Goal: Answer question/provide support: Share knowledge or assist other users

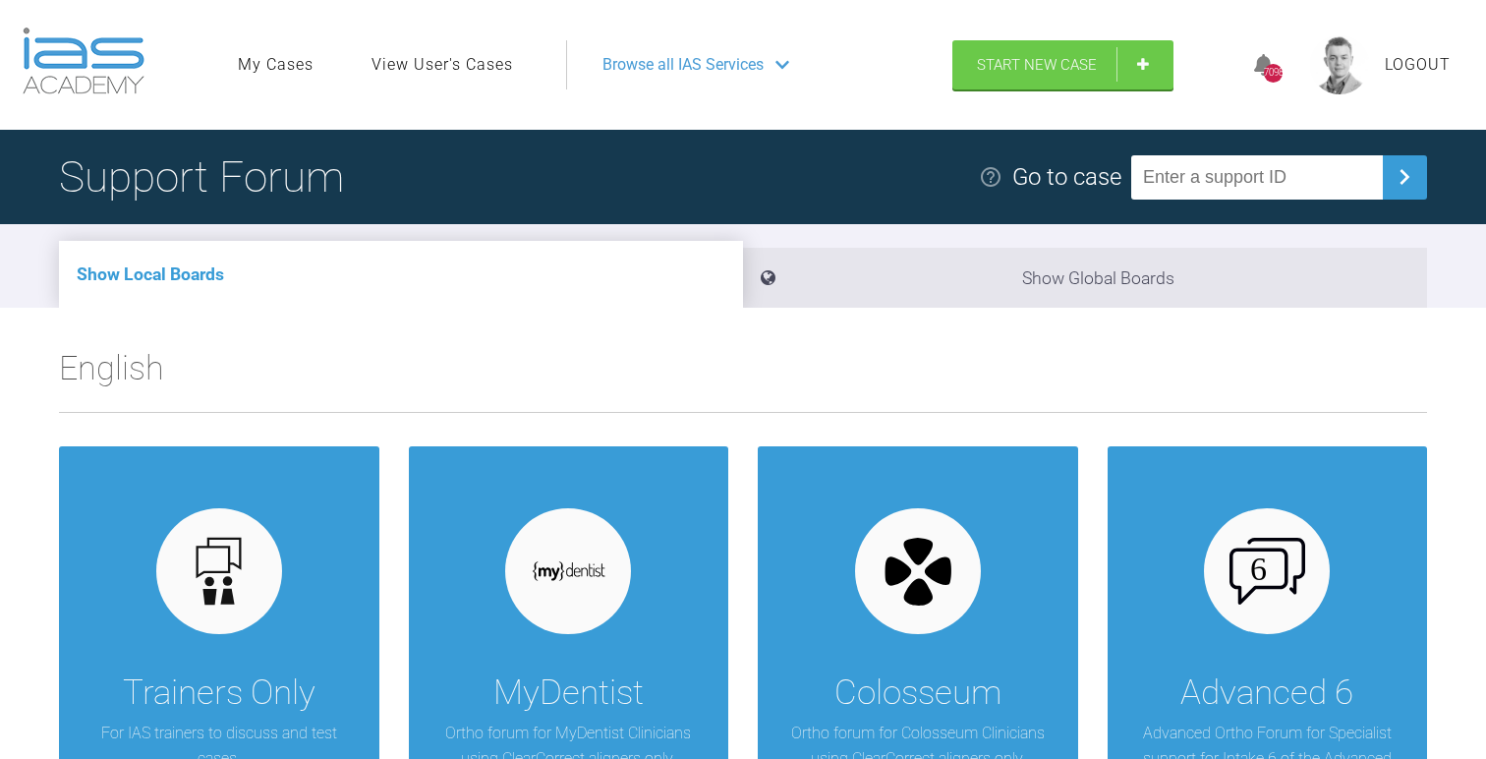
click at [456, 57] on link "View User's Cases" at bounding box center [443, 65] width 142 height 26
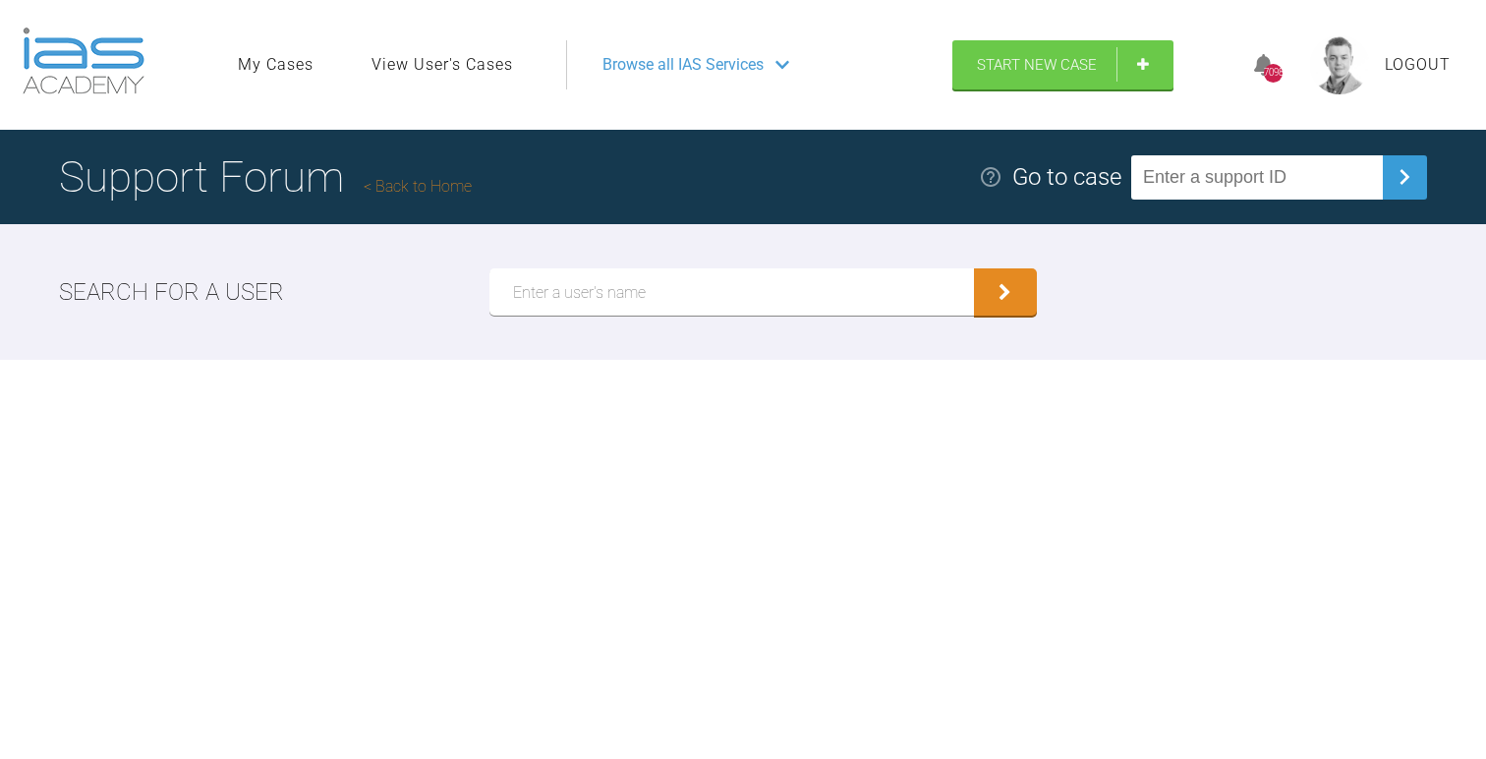
click at [704, 300] on input "text" at bounding box center [732, 291] width 485 height 47
type input "H"
type input "[PERSON_NAME]"
click at [974, 268] on button "submit" at bounding box center [1005, 291] width 63 height 47
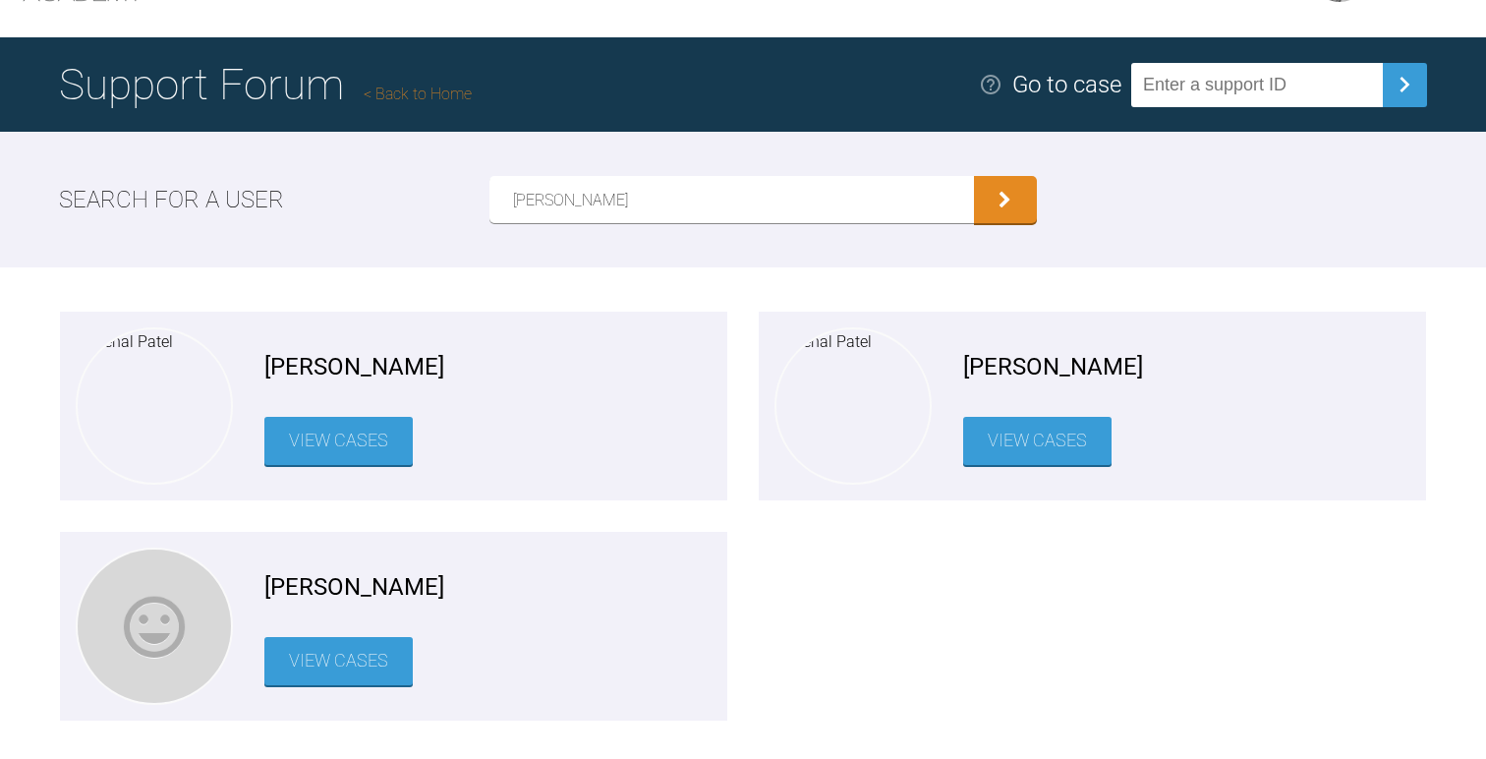
scroll to position [97, 0]
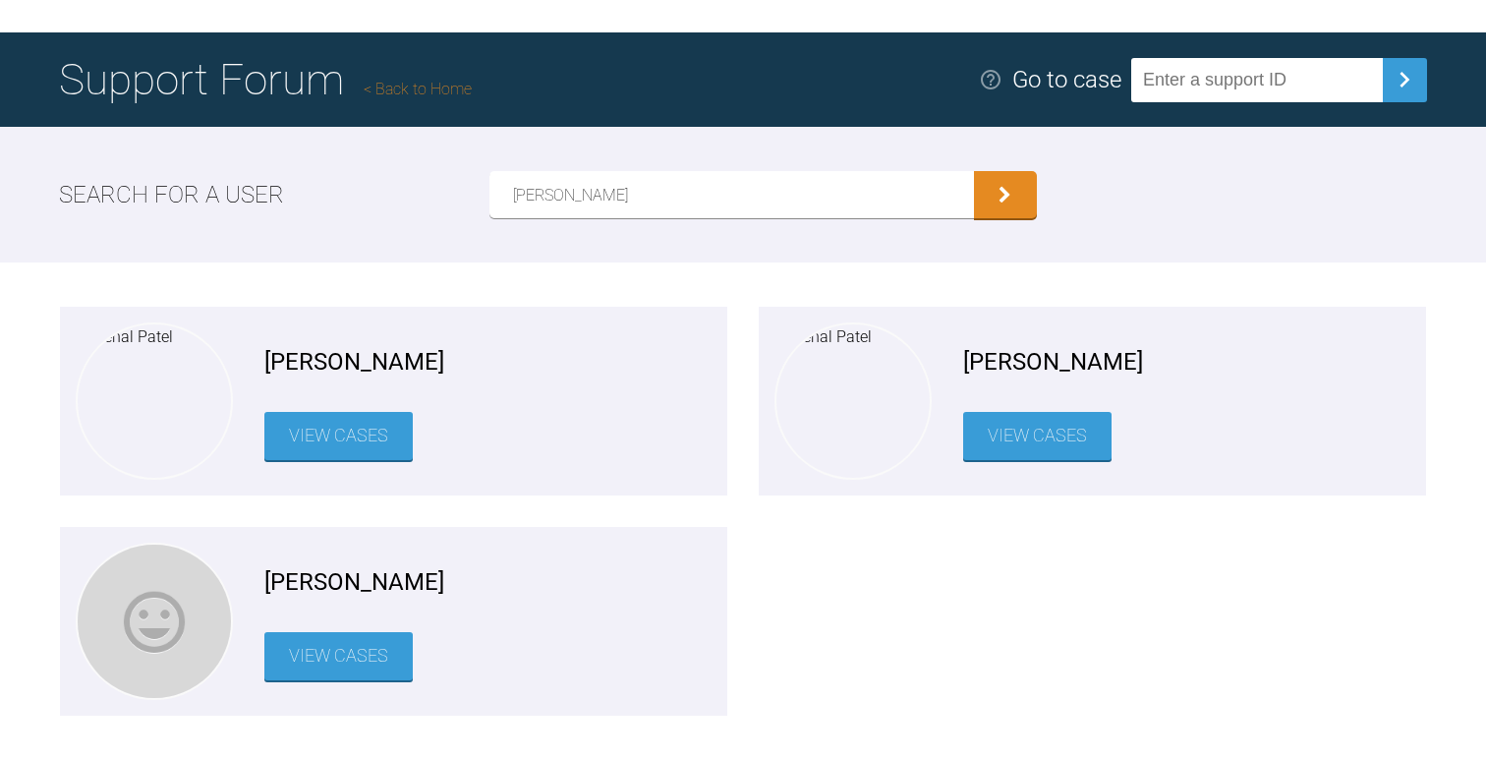
click at [346, 665] on link "View Cases" at bounding box center [338, 656] width 148 height 48
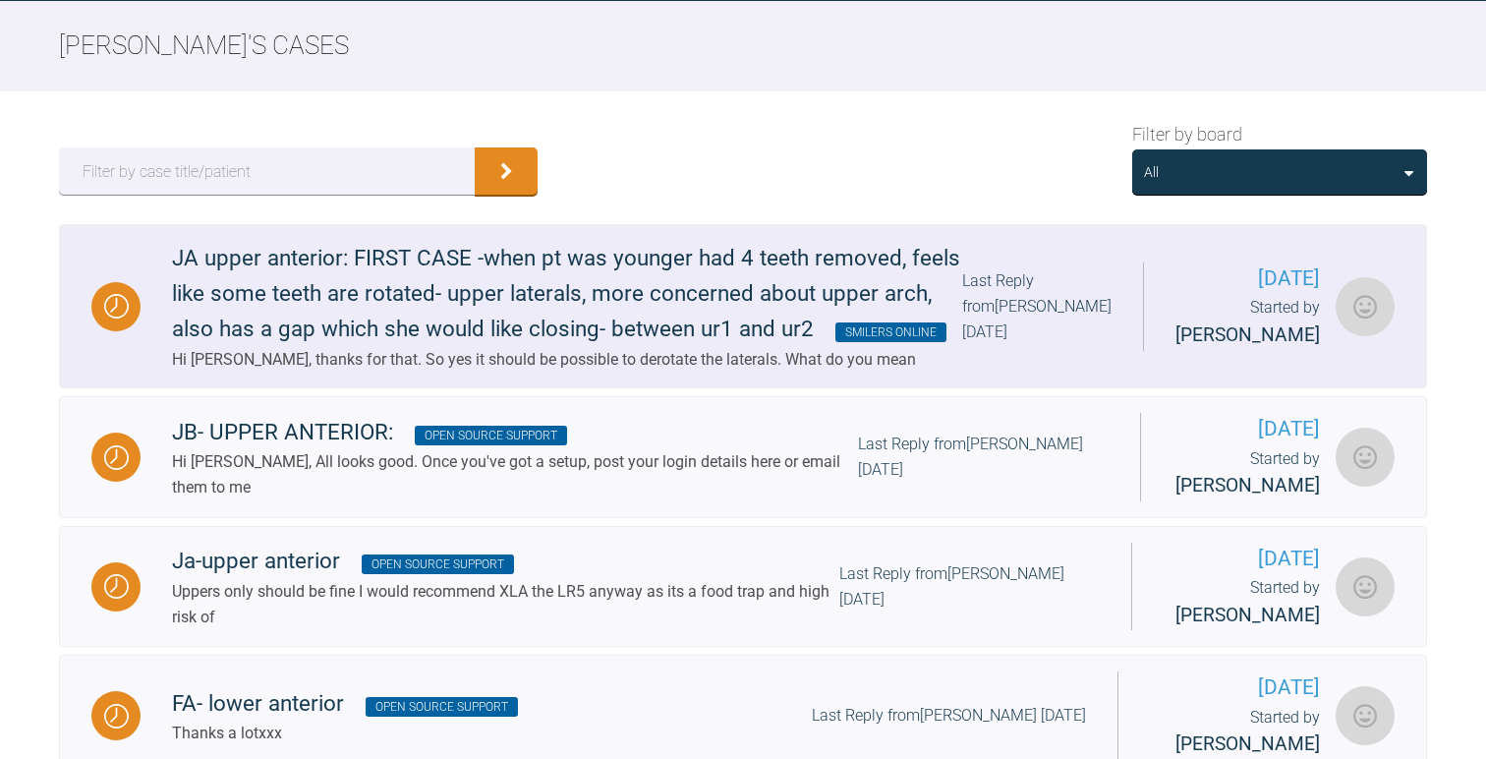
scroll to position [224, 0]
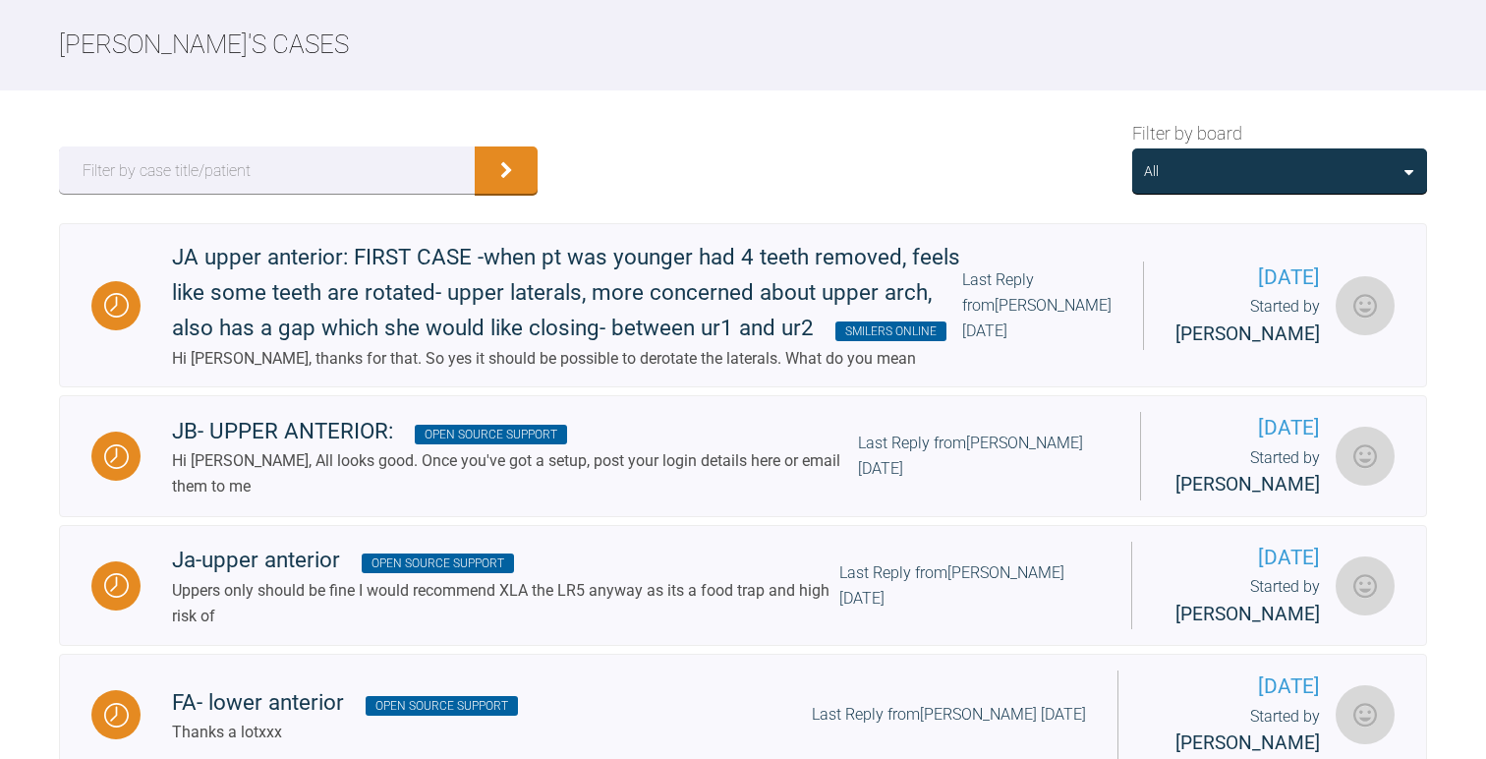
scroll to position [97, 0]
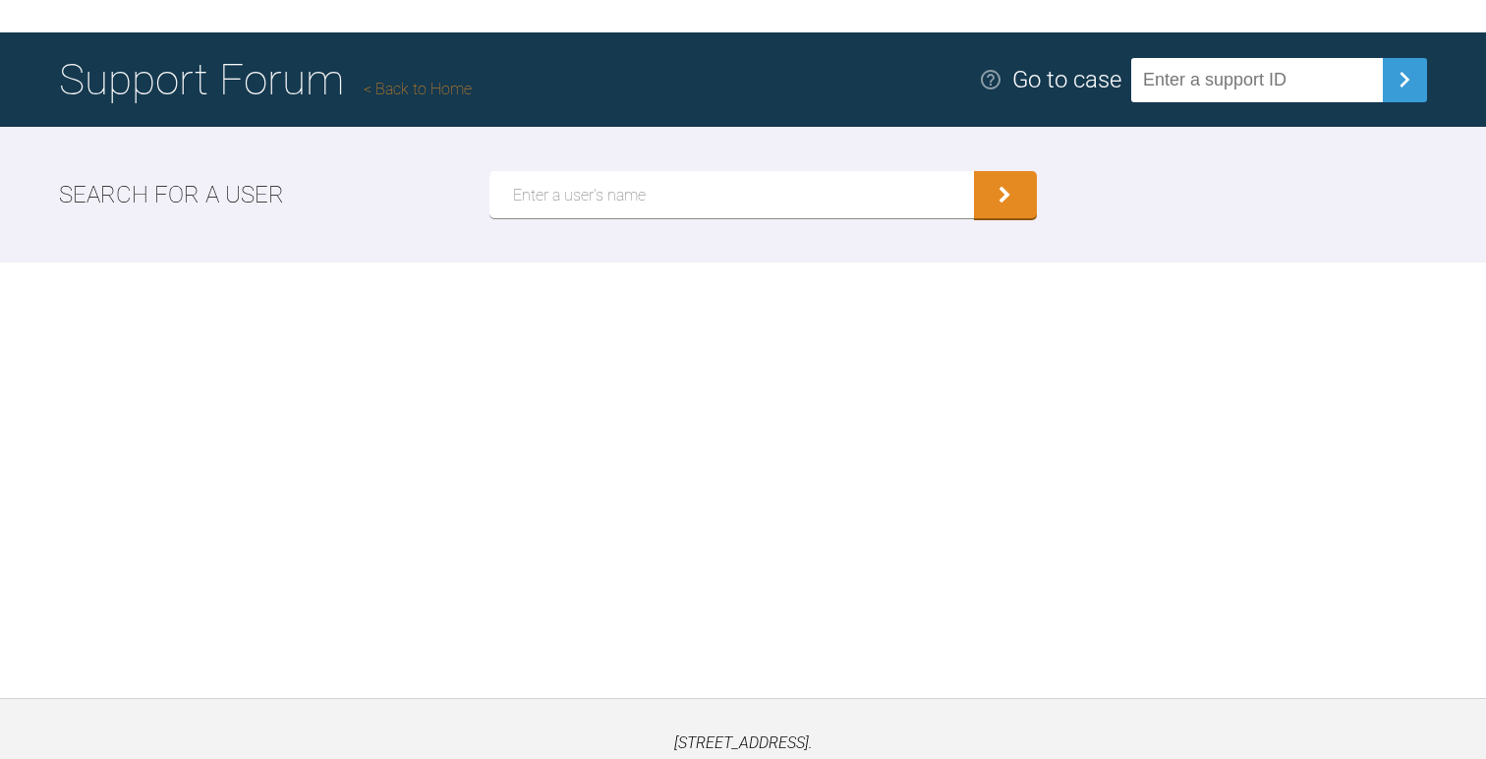
click at [587, 183] on input "text" at bounding box center [732, 194] width 485 height 47
click at [974, 171] on button "submit" at bounding box center [1005, 194] width 63 height 47
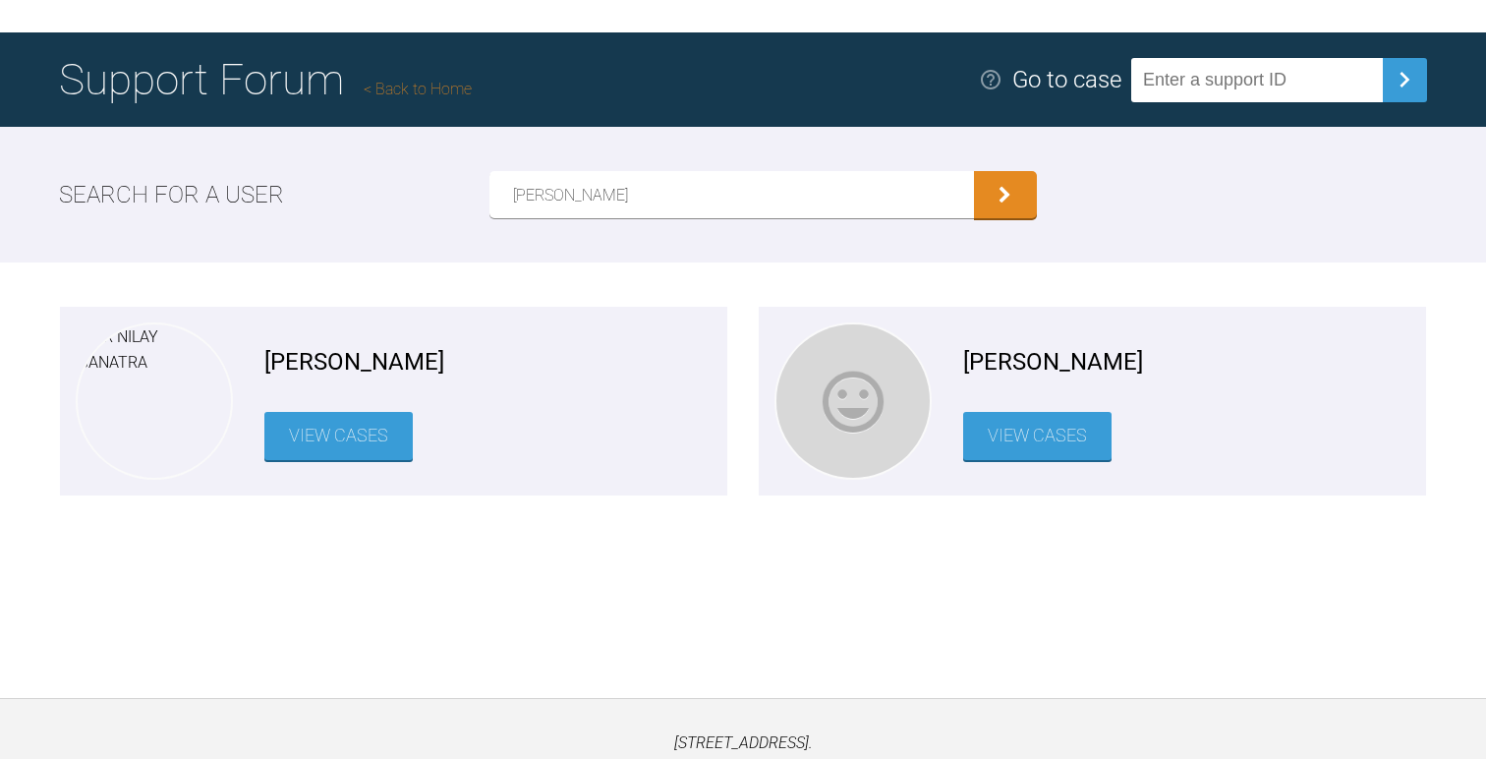
type input "[PERSON_NAME]"
click at [974, 171] on button "submit" at bounding box center [1005, 194] width 63 height 47
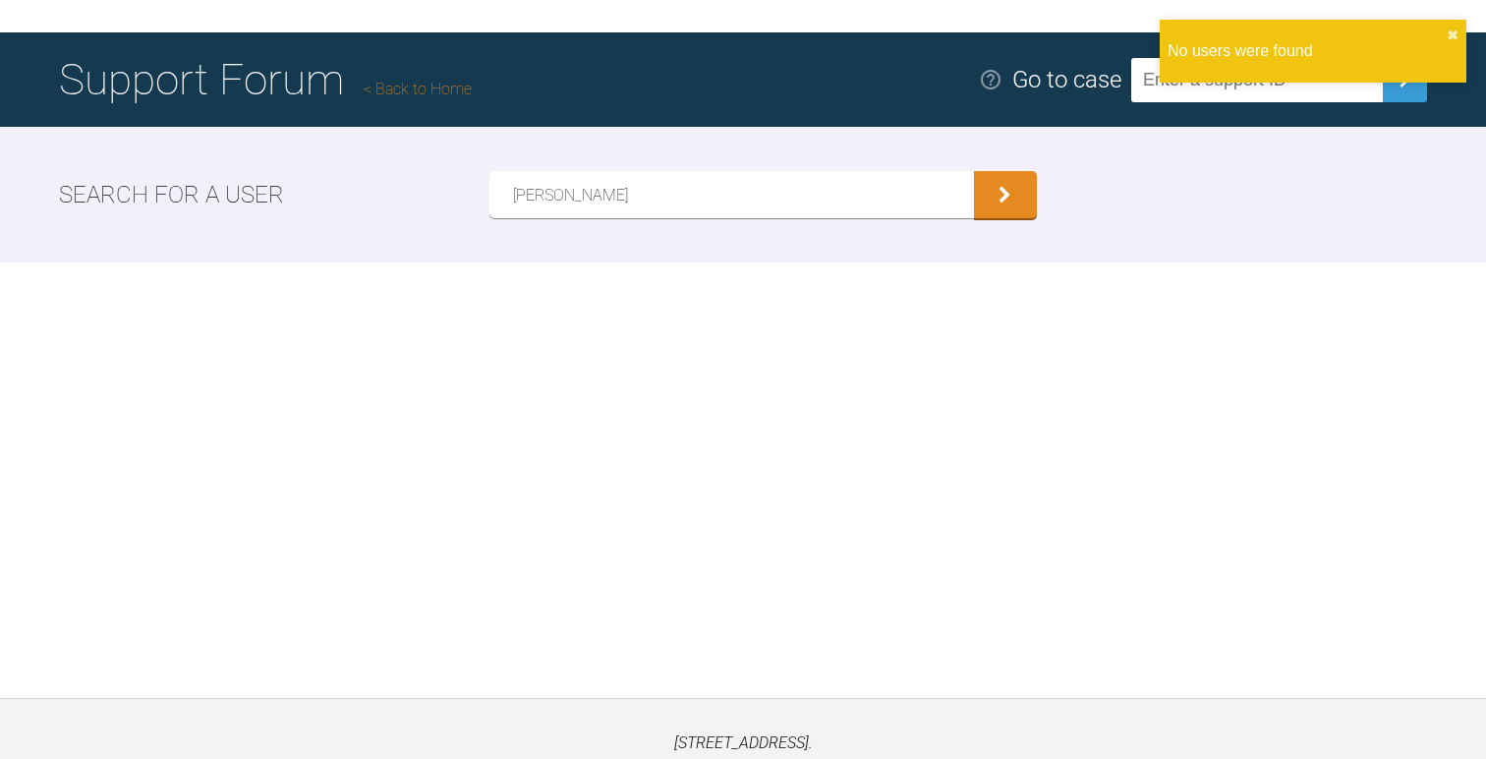
scroll to position [0, 0]
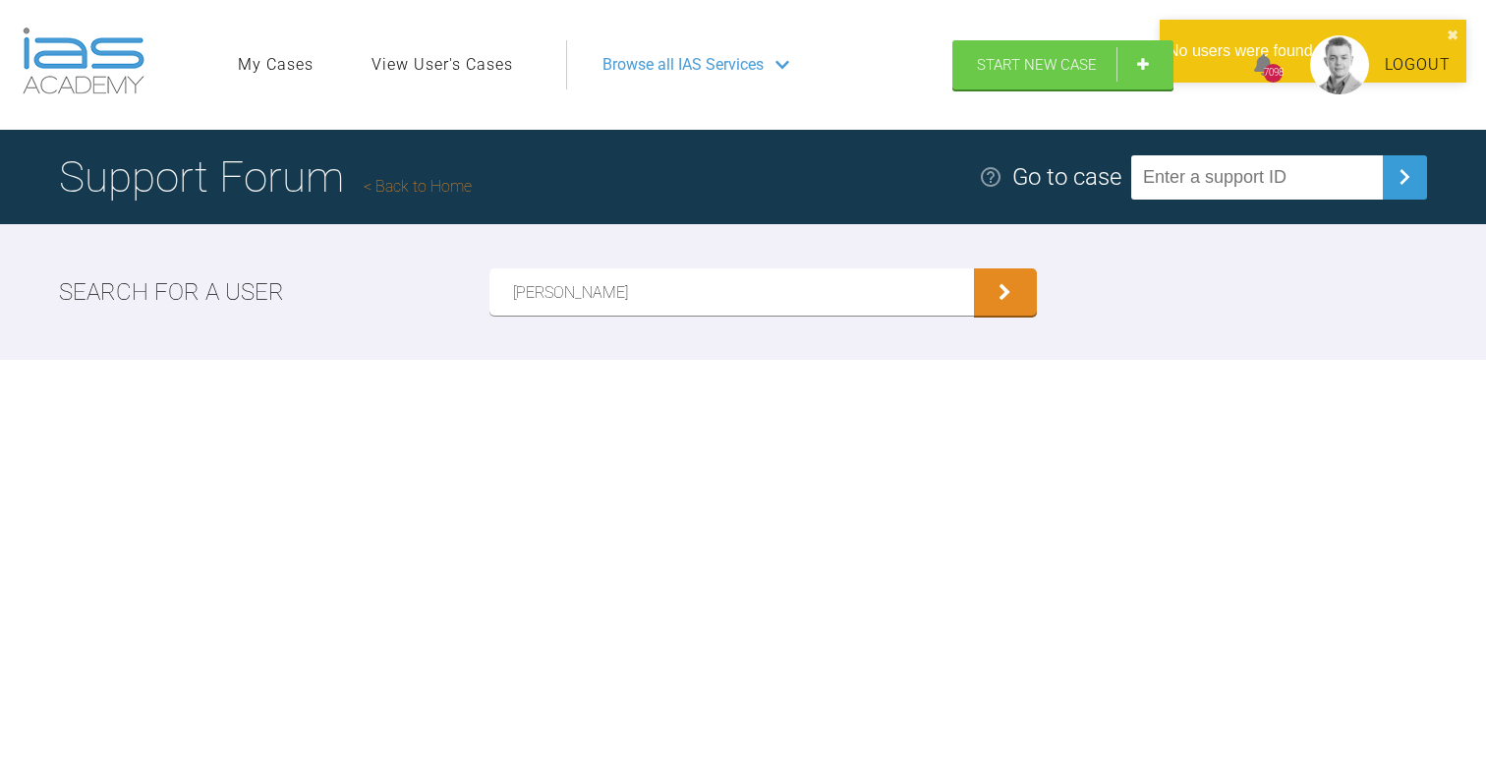
click at [671, 70] on span "Browse all IAS Services" at bounding box center [683, 65] width 161 height 26
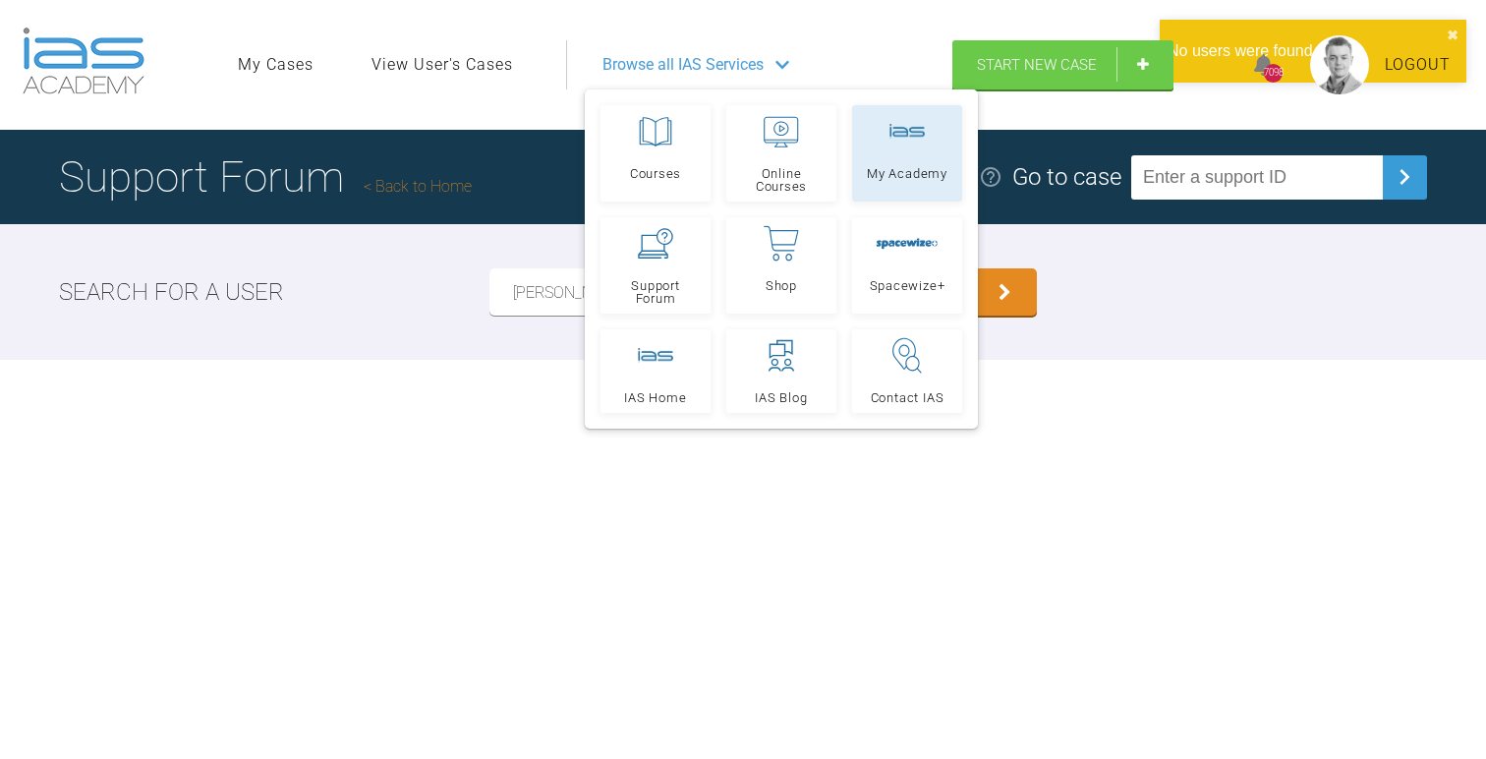
click at [909, 149] on link "My Academy" at bounding box center [907, 153] width 110 height 96
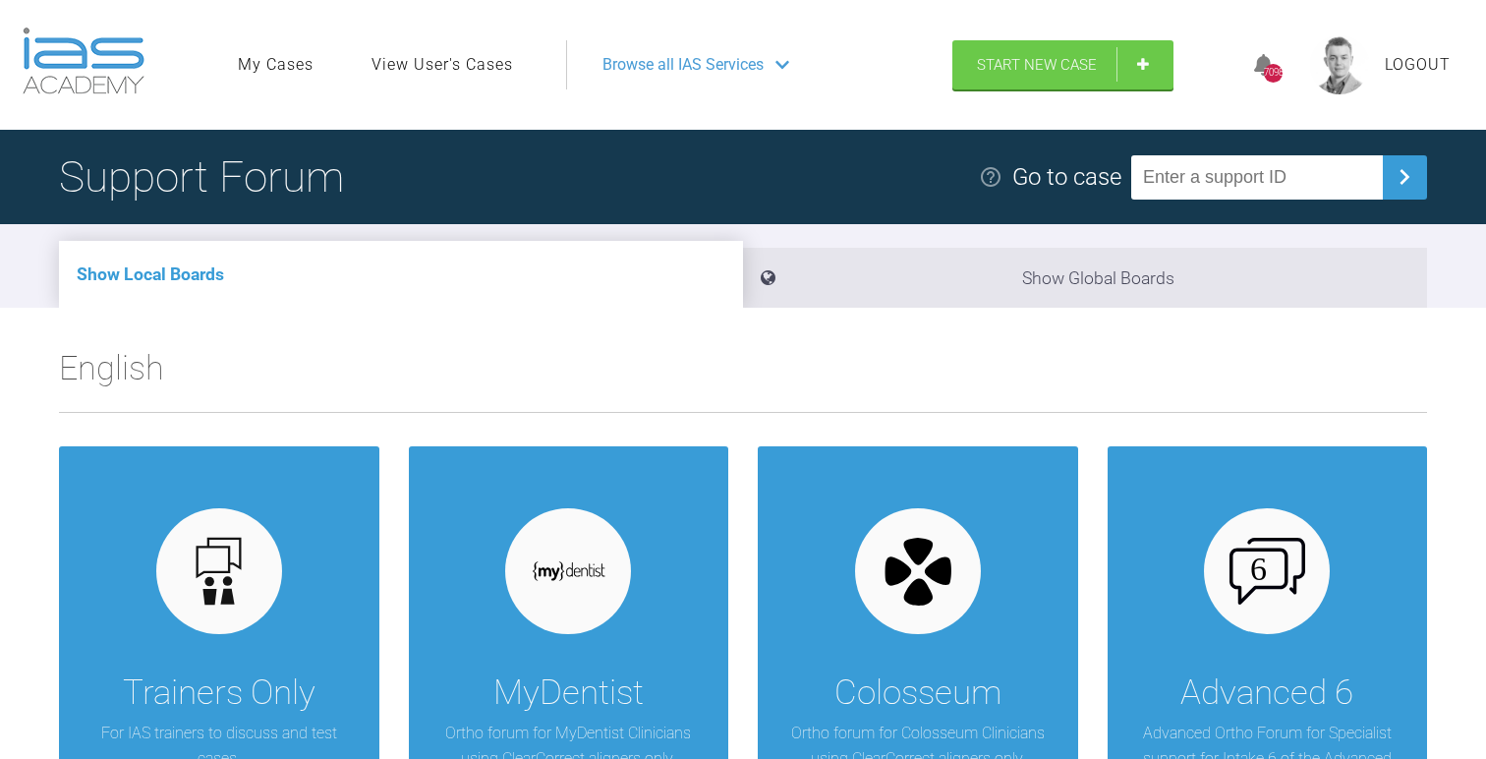
click at [482, 69] on link "View User's Cases" at bounding box center [443, 65] width 142 height 26
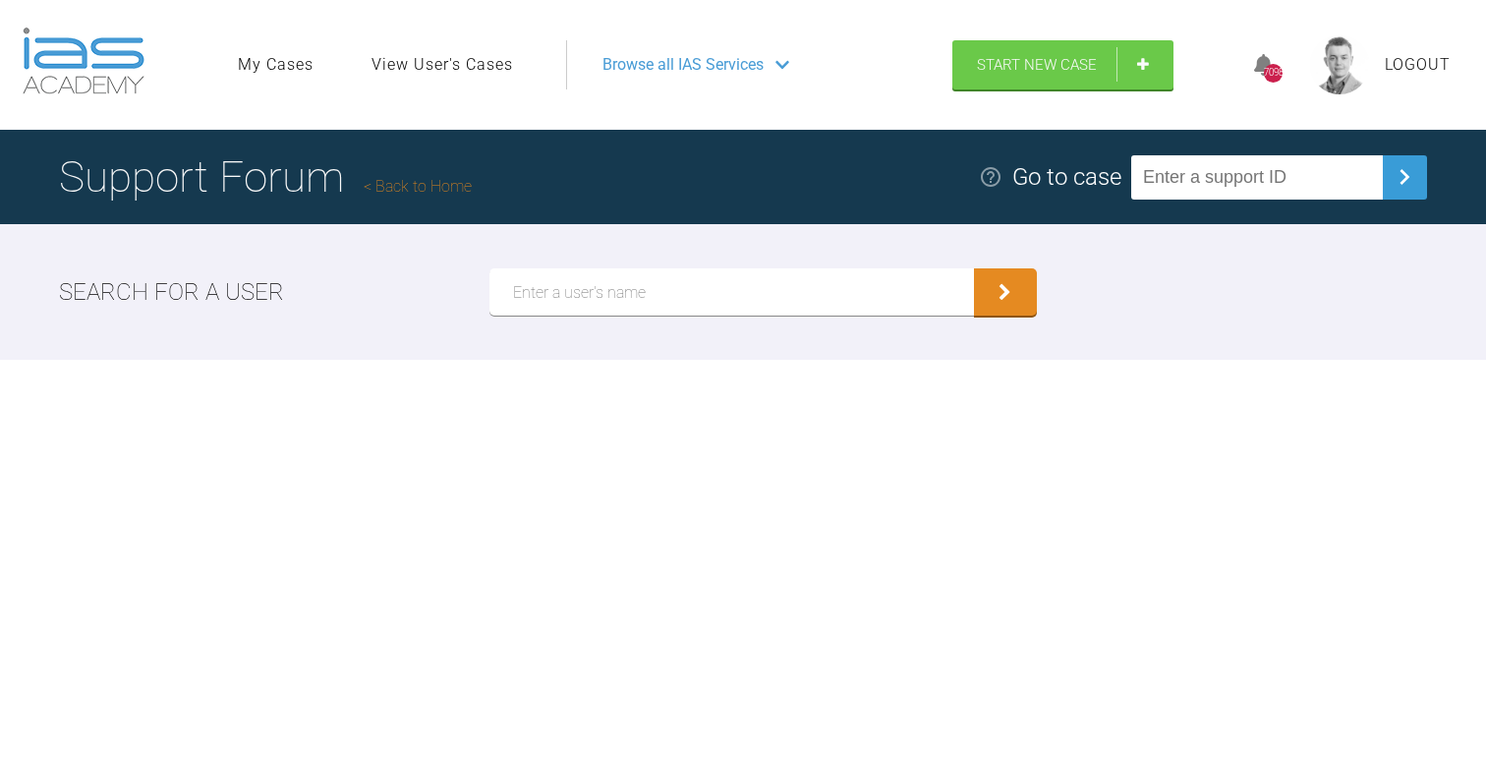
click at [568, 279] on input "text" at bounding box center [732, 291] width 485 height 47
type input "Naila"
click at [974, 268] on button "submit" at bounding box center [1005, 291] width 63 height 47
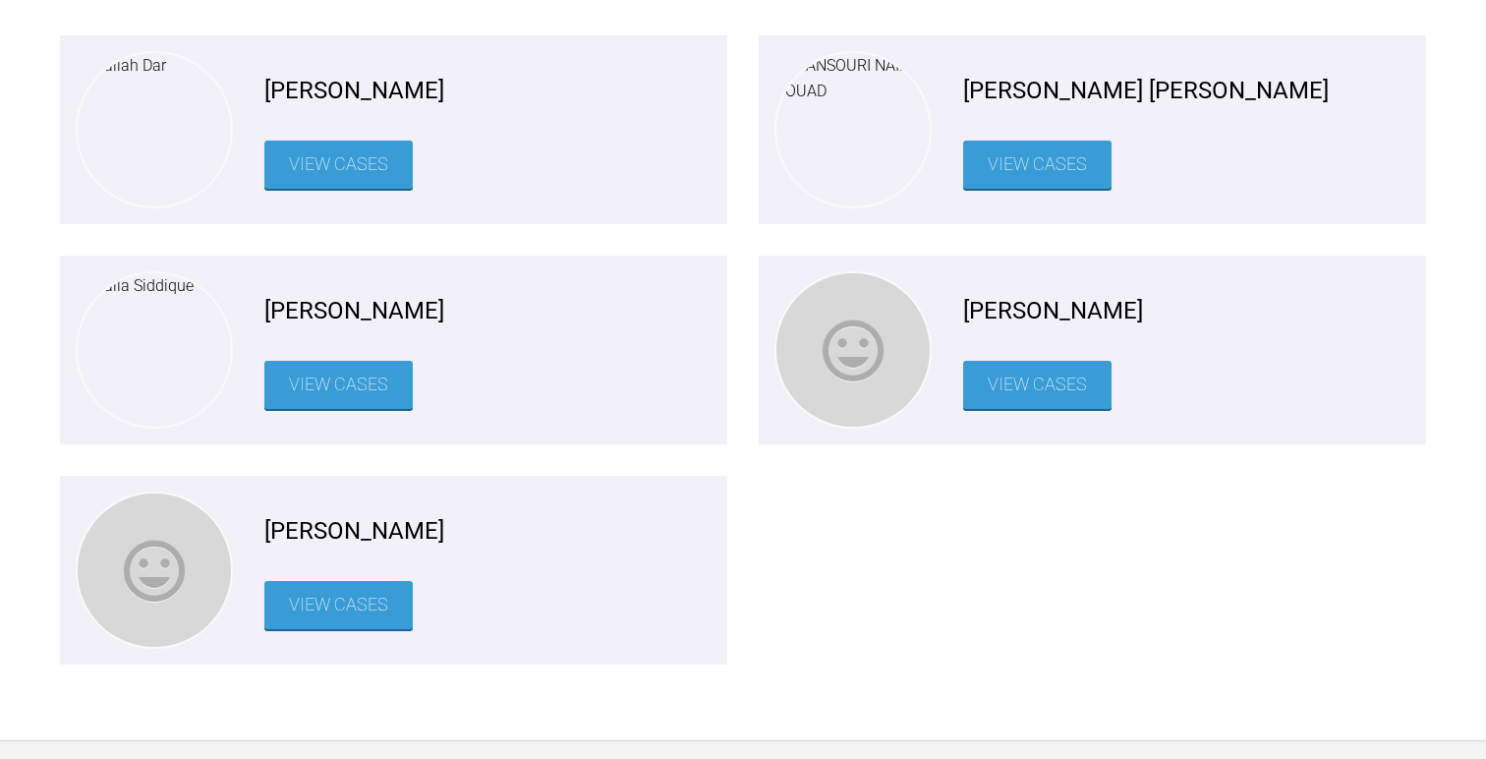
click at [366, 613] on link "View Cases" at bounding box center [338, 605] width 148 height 48
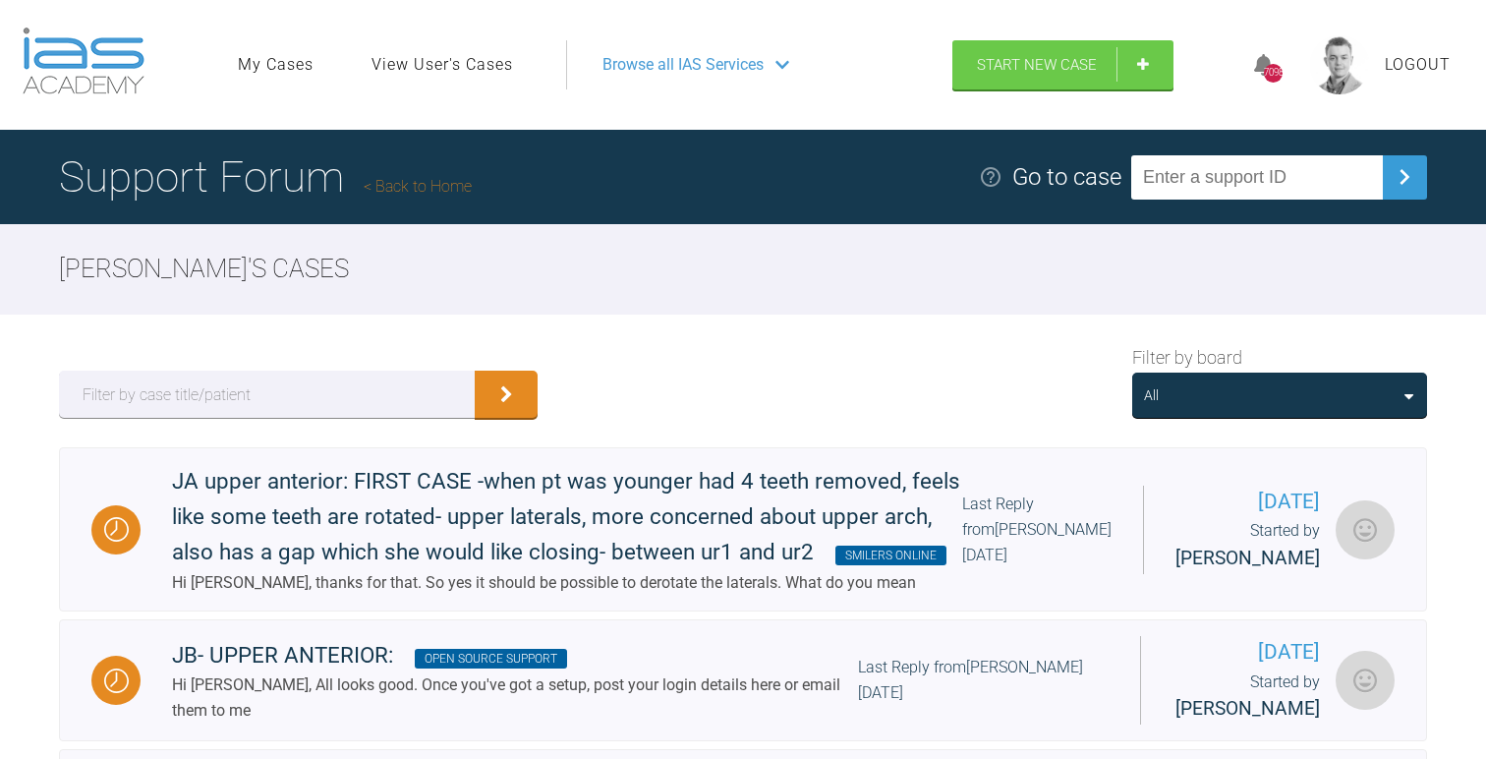
click at [421, 193] on link "Back to Home" at bounding box center [418, 186] width 108 height 19
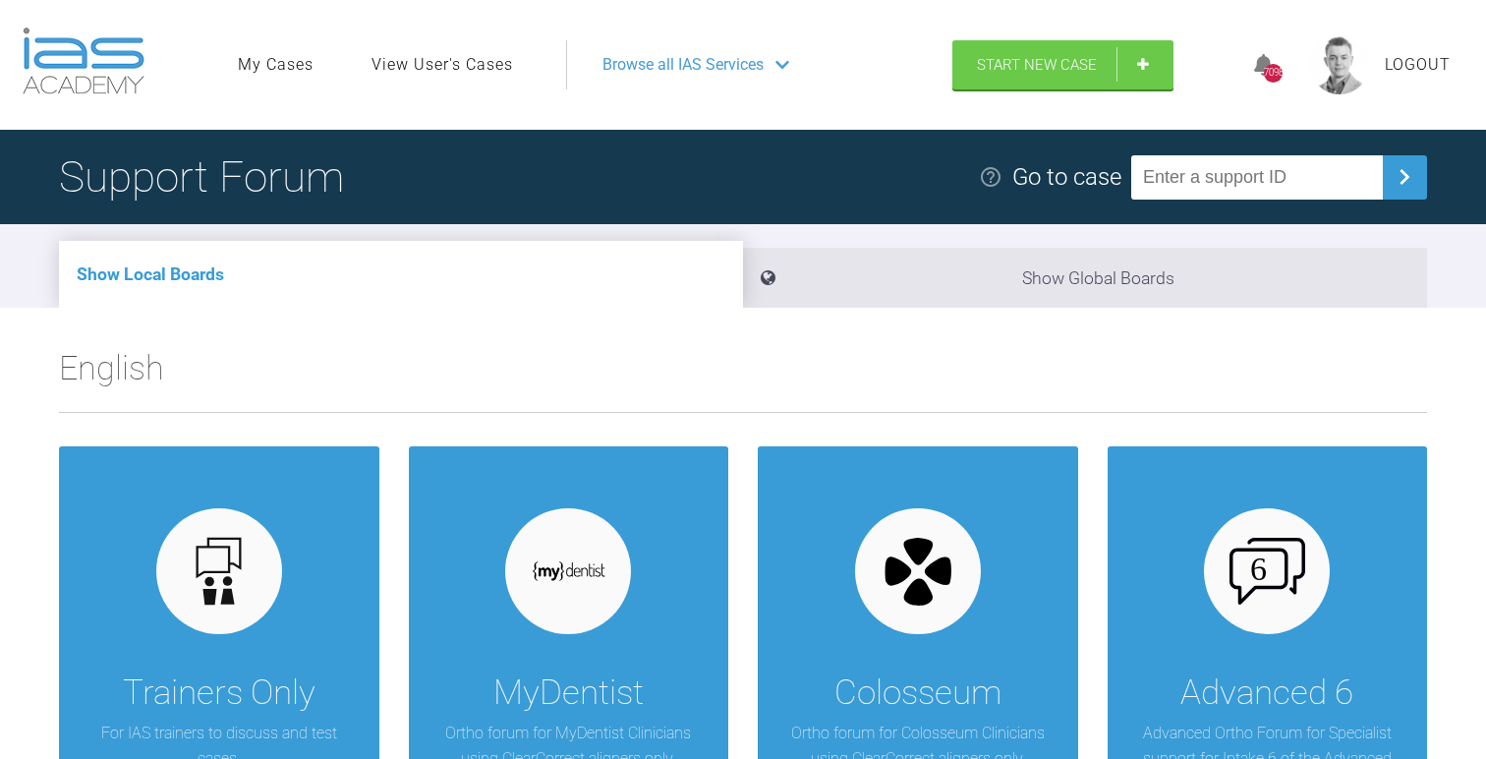
click at [445, 65] on link "View User's Cases" at bounding box center [443, 65] width 142 height 26
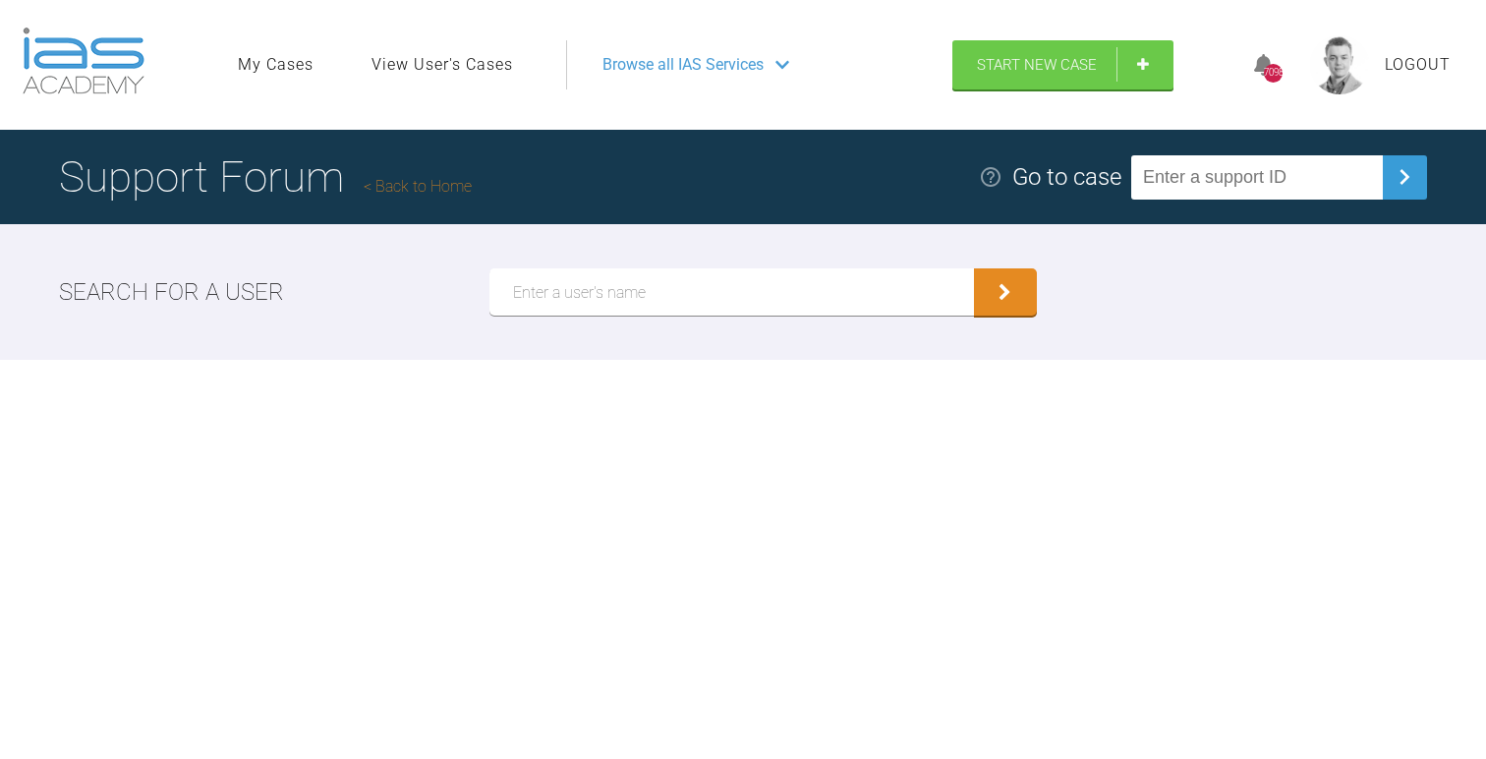
click at [578, 301] on input "text" at bounding box center [732, 291] width 485 height 47
type input "Nehal"
click at [974, 268] on button "submit" at bounding box center [1005, 291] width 63 height 47
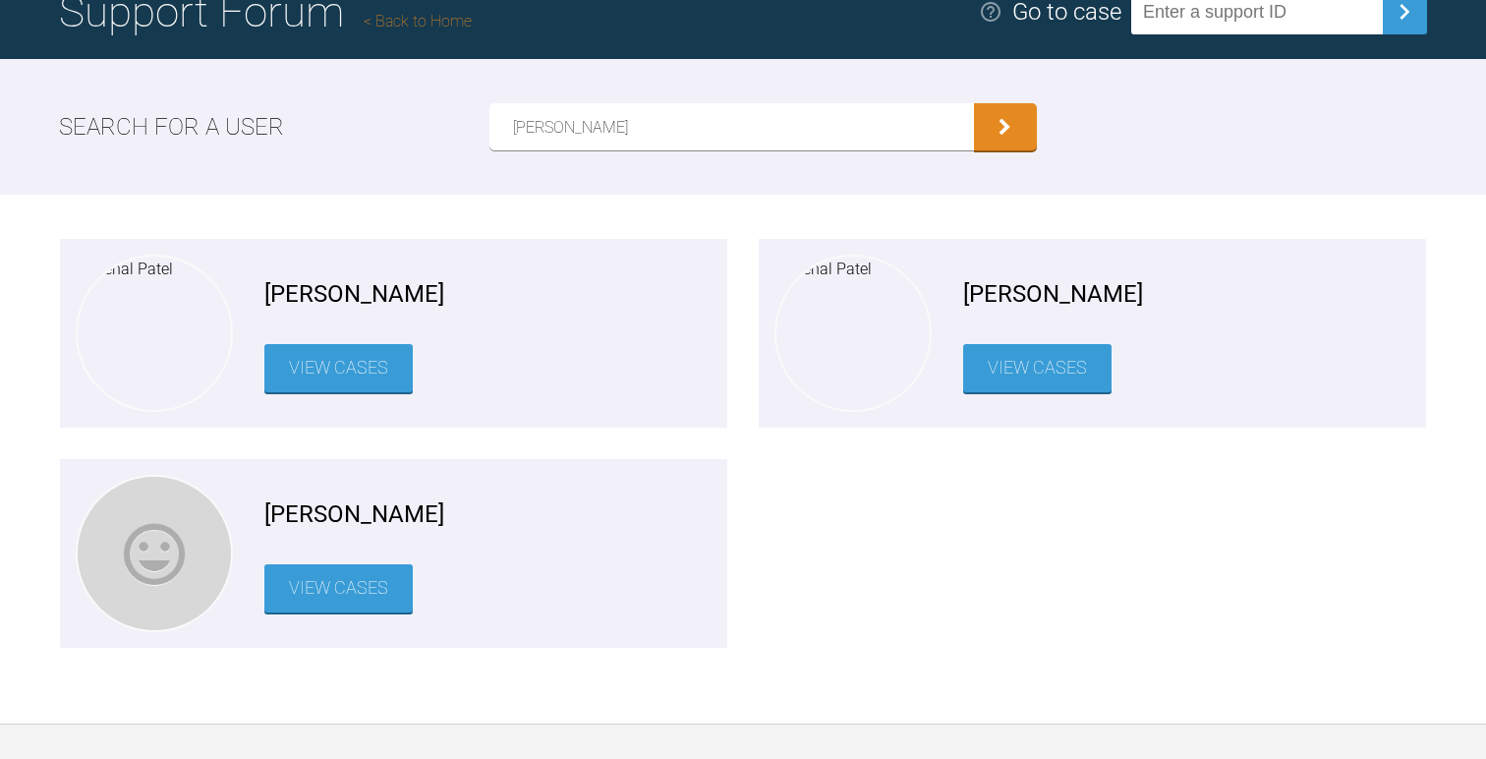
scroll to position [298, 0]
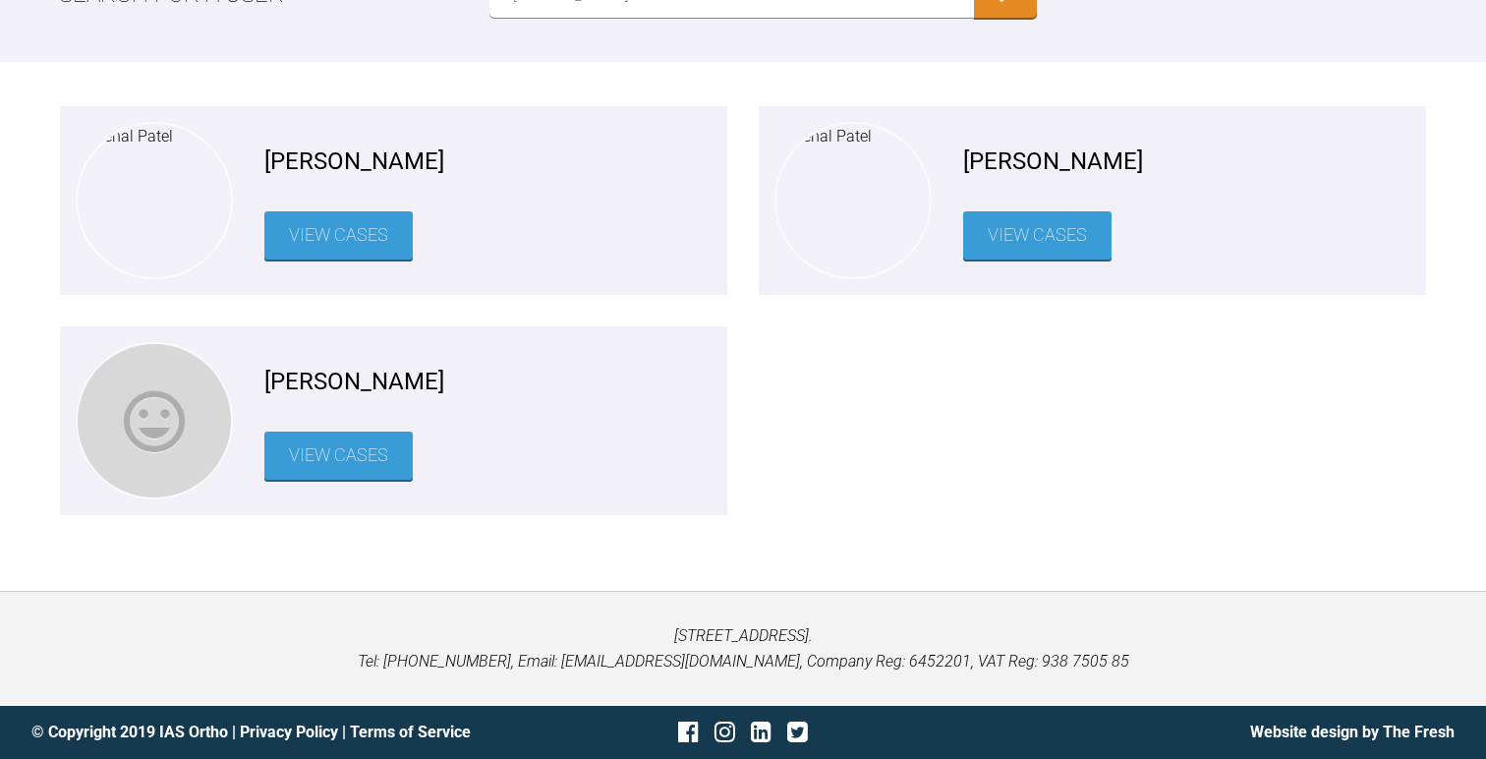
click at [380, 447] on link "View Cases" at bounding box center [338, 456] width 148 height 48
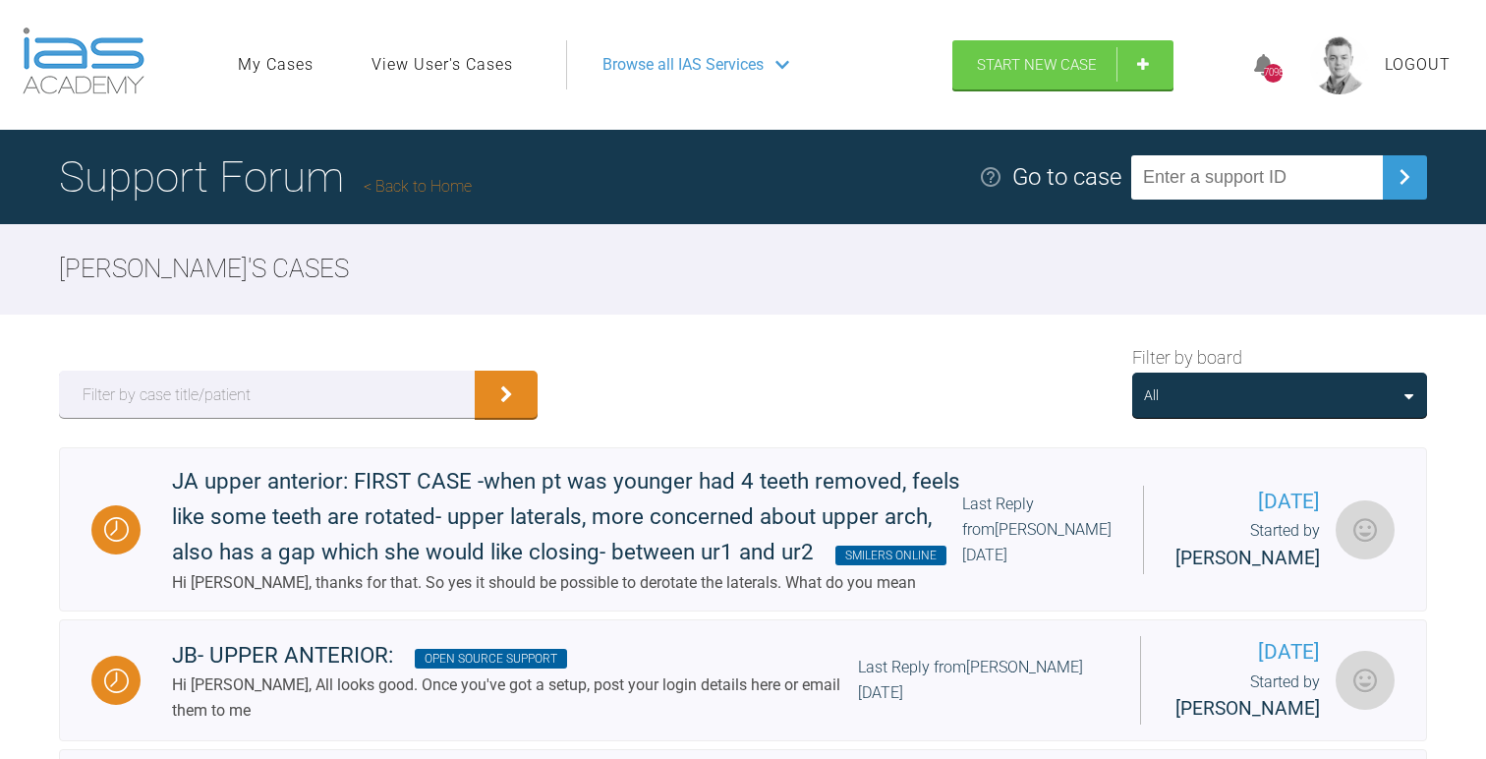
click at [670, 52] on span "Browse all IAS Services" at bounding box center [683, 65] width 161 height 26
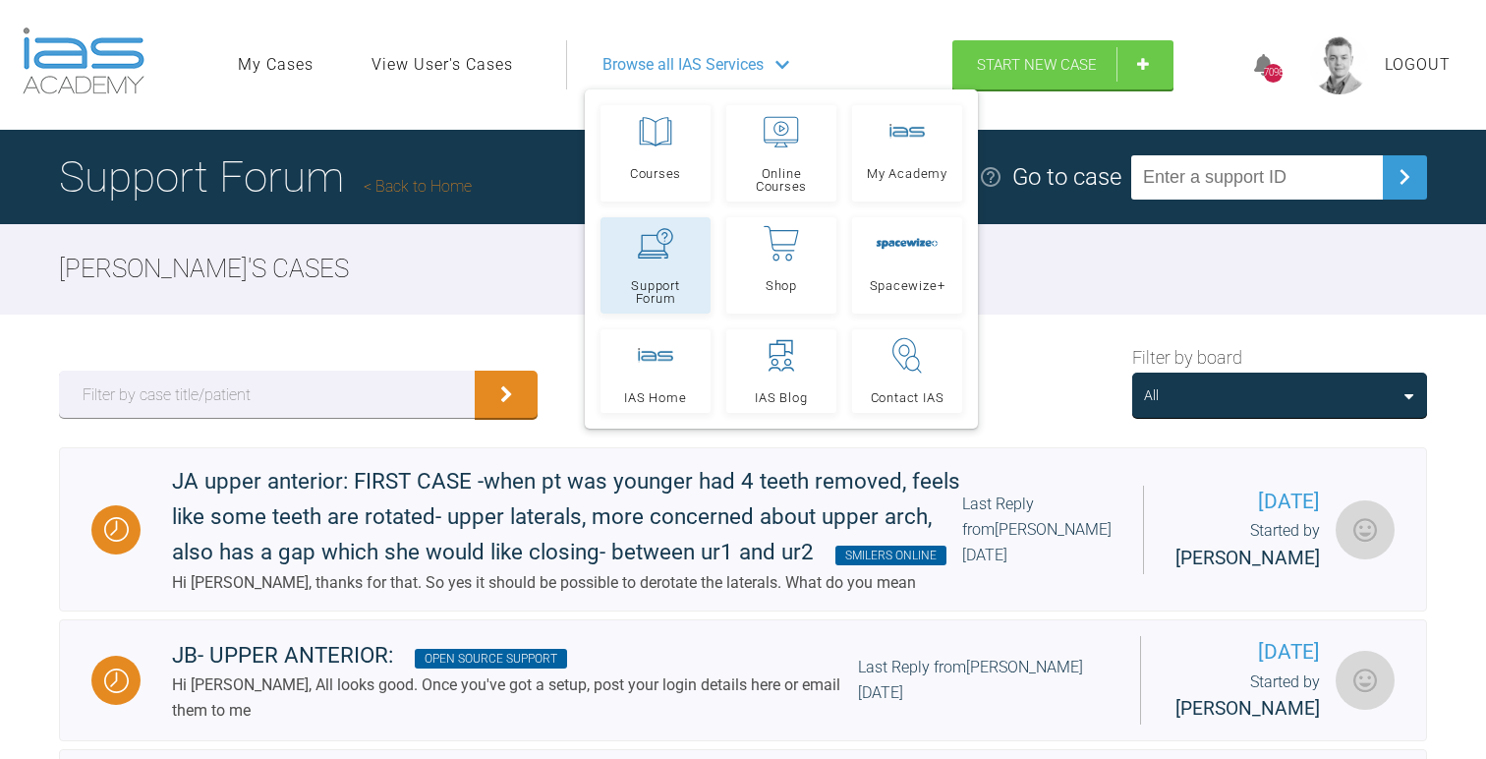
click at [648, 247] on icon at bounding box center [655, 243] width 35 height 30
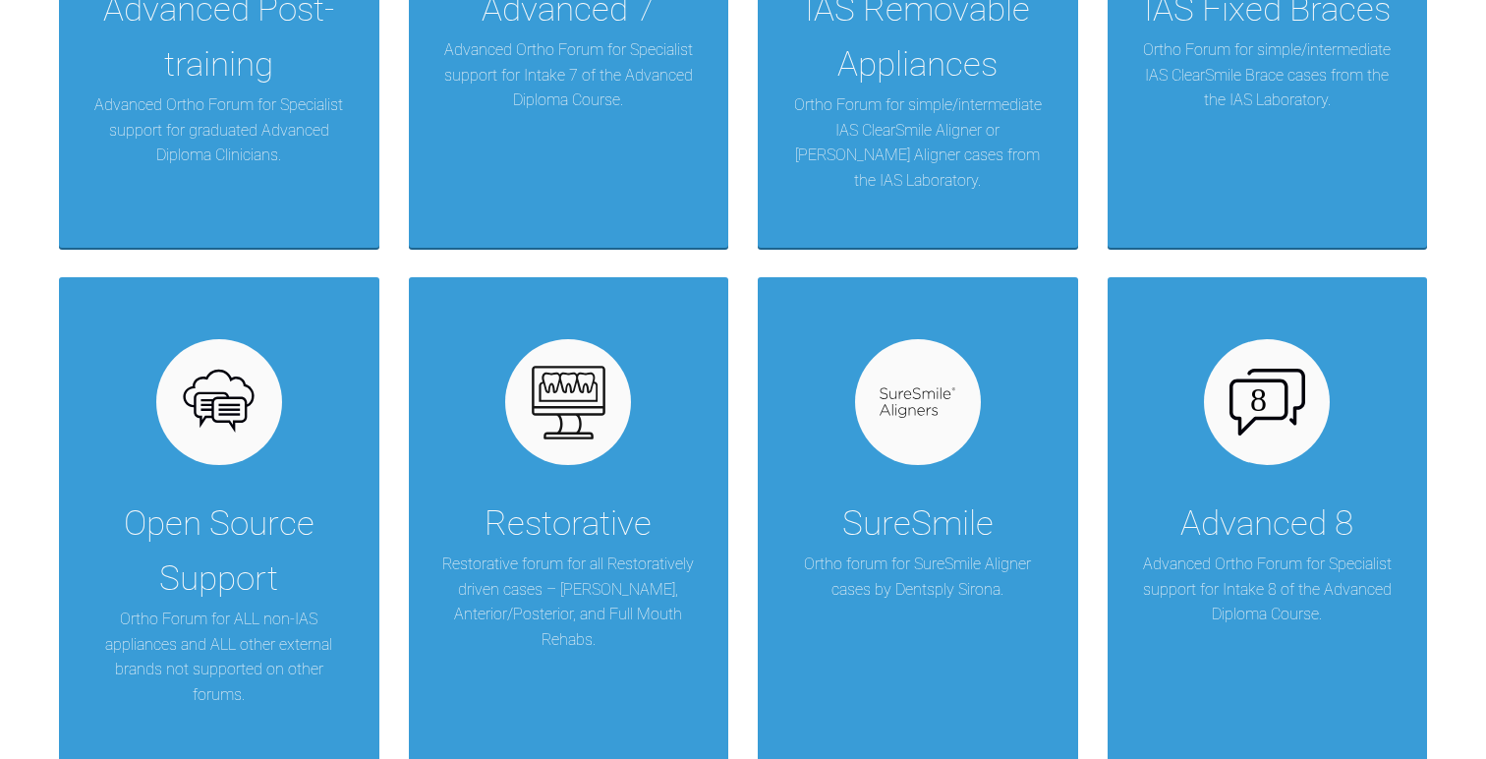
scroll to position [1199, 0]
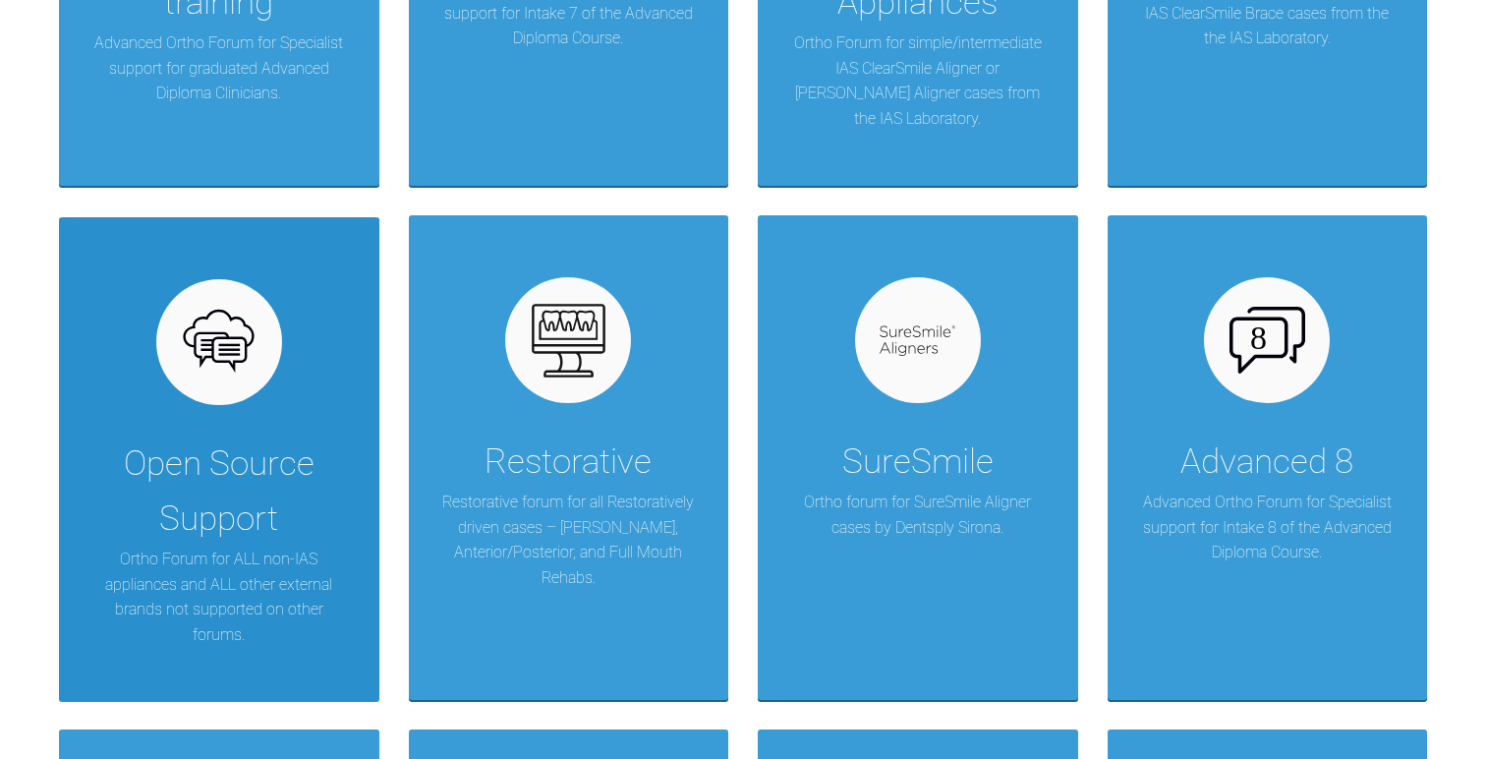
click at [144, 608] on p "Ortho Forum for ALL non-IAS appliances and ALL other external brands not suppor…" at bounding box center [219, 597] width 262 height 100
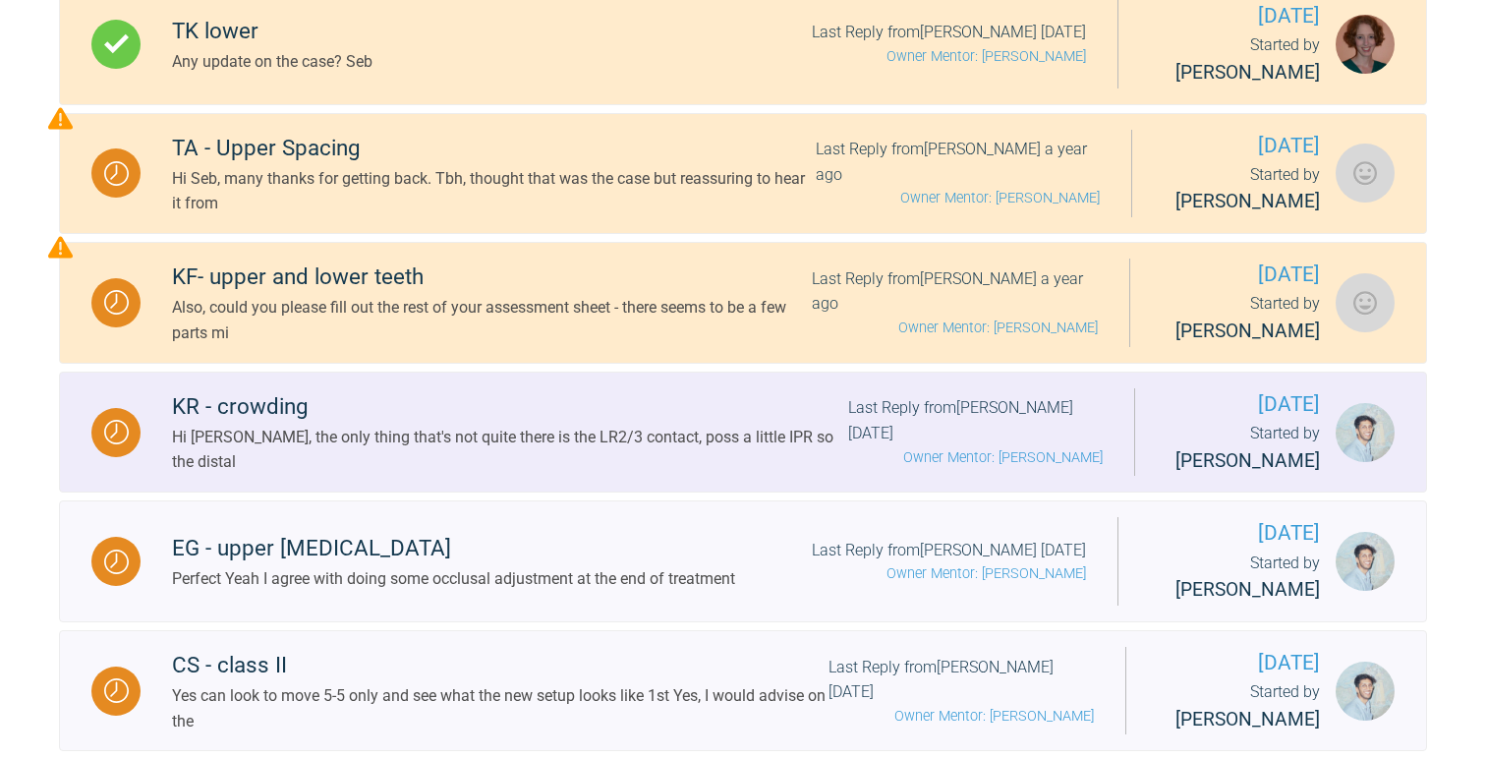
scroll to position [1271, 0]
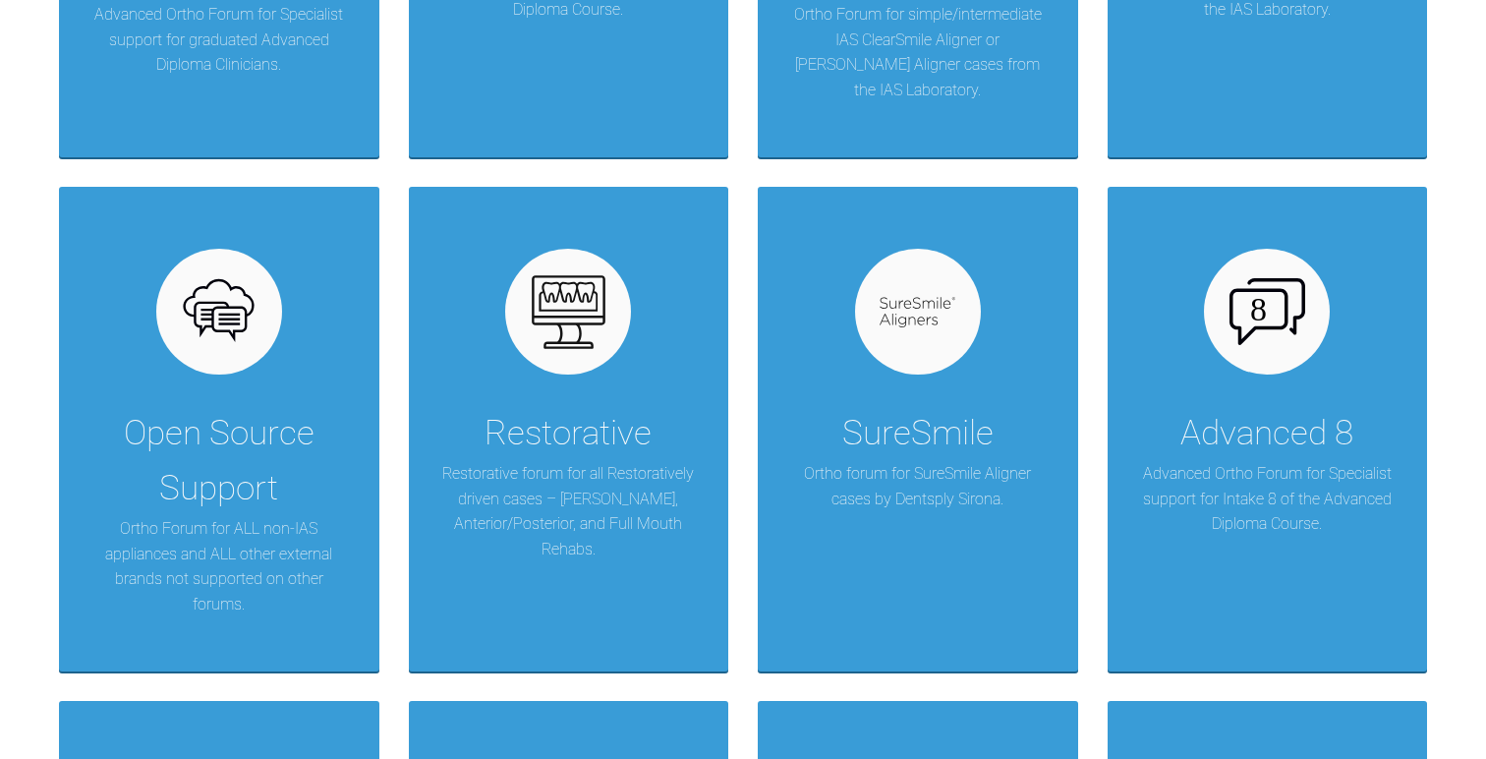
scroll to position [1071, 0]
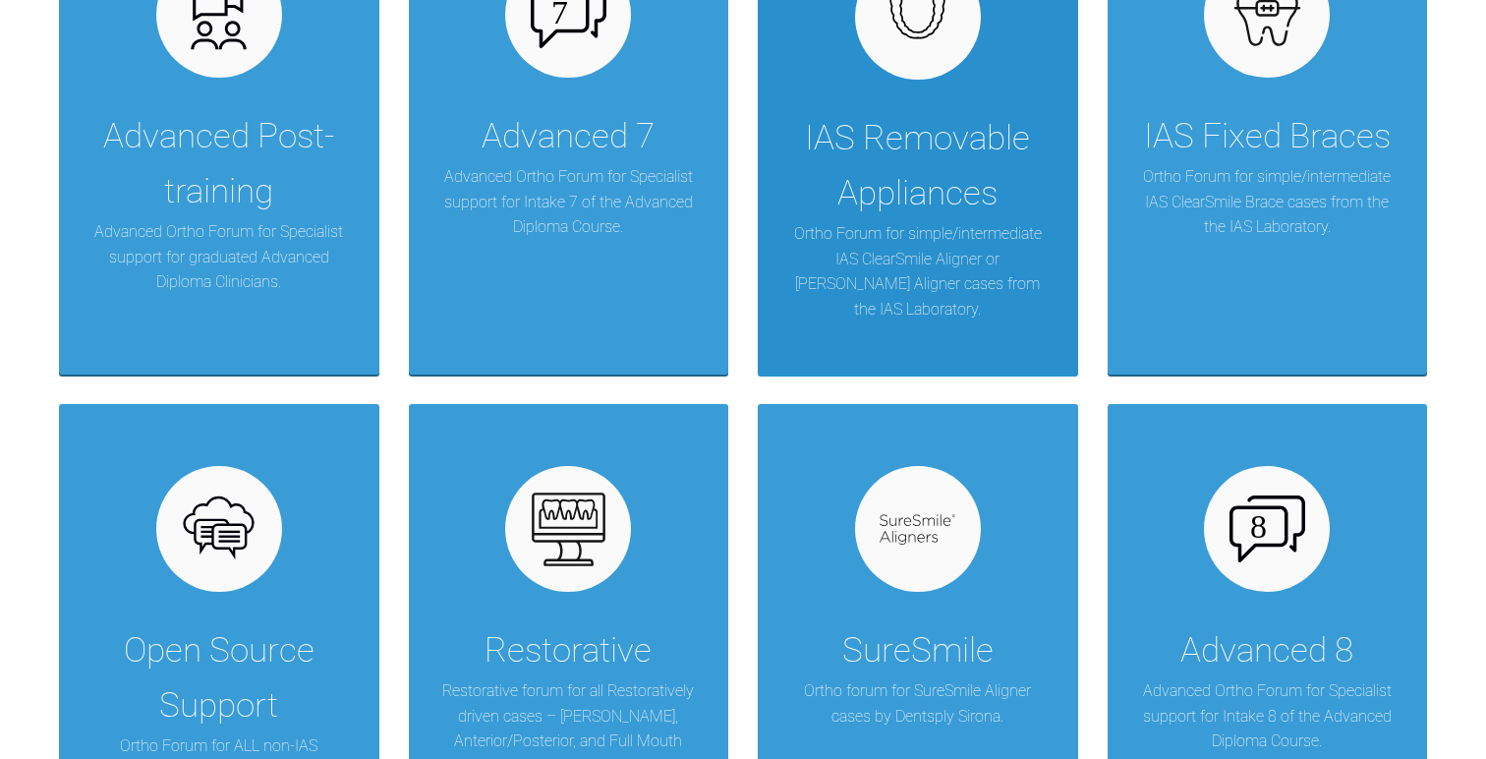
click at [865, 358] on div "IAS Removable Appliances Ortho Forum for simple/intermediate IAS ClearSmile Ali…" at bounding box center [918, 134] width 321 height 485
